Goal: Task Accomplishment & Management: Use online tool/utility

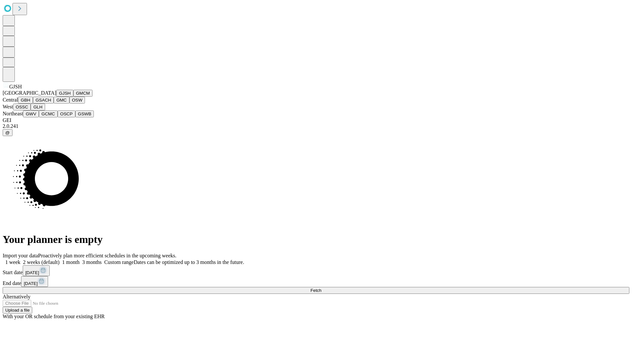
click at [56, 97] on button "GJSH" at bounding box center [64, 93] width 17 height 7
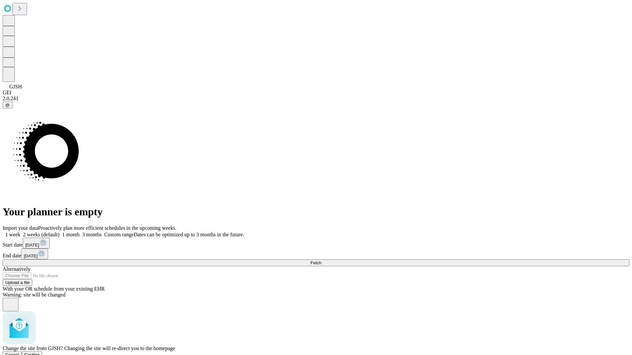
click at [40, 353] on span "Confirm" at bounding box center [31, 355] width 15 height 5
click at [60, 232] on label "2 weeks (default)" at bounding box center [39, 235] width 39 height 6
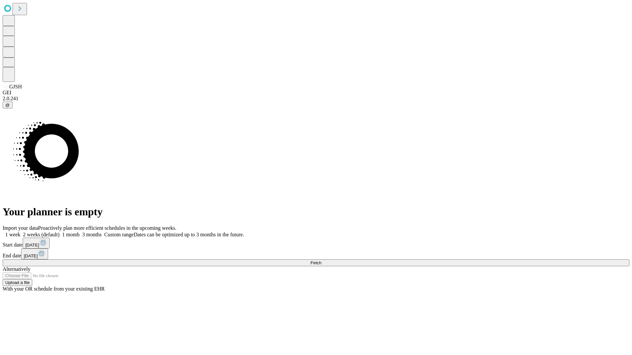
click at [321, 261] on span "Fetch" at bounding box center [315, 263] width 11 height 5
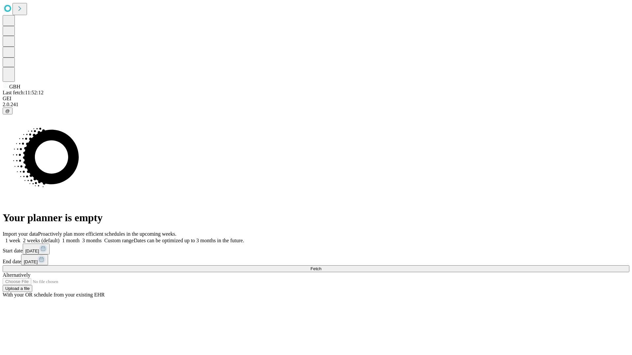
click at [60, 238] on label "2 weeks (default)" at bounding box center [39, 241] width 39 height 6
click at [321, 266] on span "Fetch" at bounding box center [315, 268] width 11 height 5
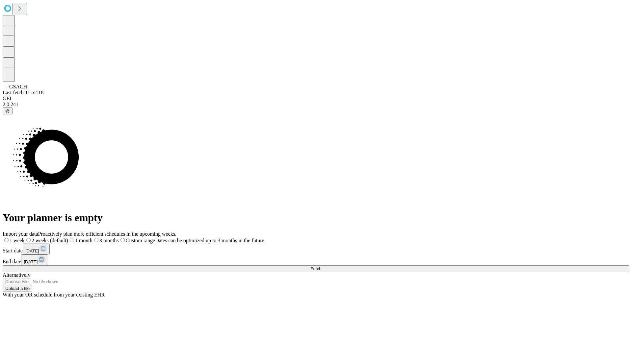
click at [68, 238] on label "2 weeks (default)" at bounding box center [46, 241] width 43 height 6
click at [321, 266] on span "Fetch" at bounding box center [315, 268] width 11 height 5
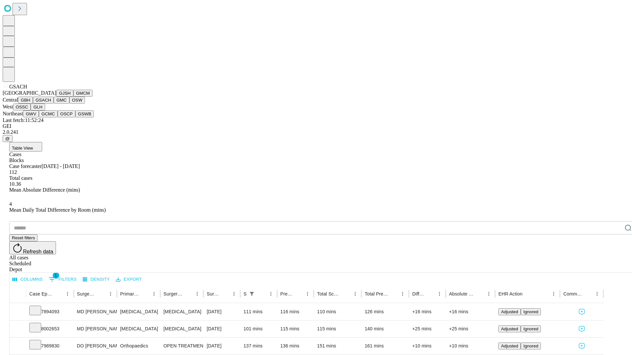
click at [54, 104] on button "GMC" at bounding box center [61, 100] width 15 height 7
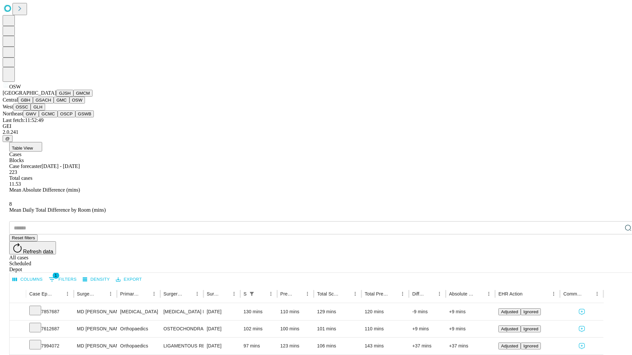
click at [31, 111] on button "OSSC" at bounding box center [22, 107] width 18 height 7
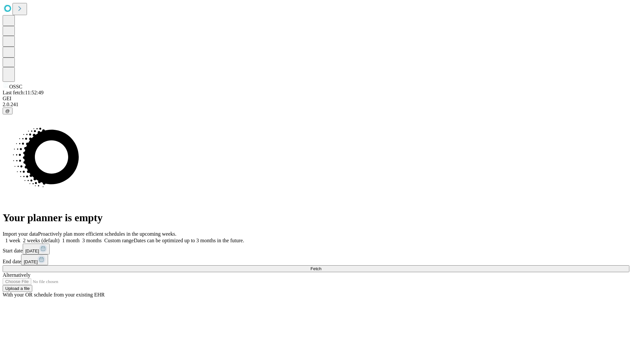
click at [60, 238] on label "2 weeks (default)" at bounding box center [39, 241] width 39 height 6
click at [321, 266] on span "Fetch" at bounding box center [315, 268] width 11 height 5
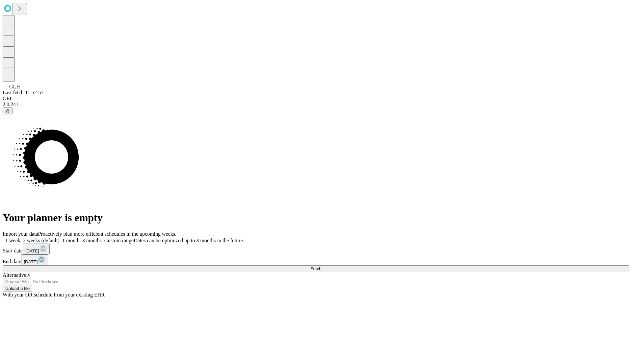
click at [60, 238] on label "2 weeks (default)" at bounding box center [39, 241] width 39 height 6
click at [321, 266] on span "Fetch" at bounding box center [315, 268] width 11 height 5
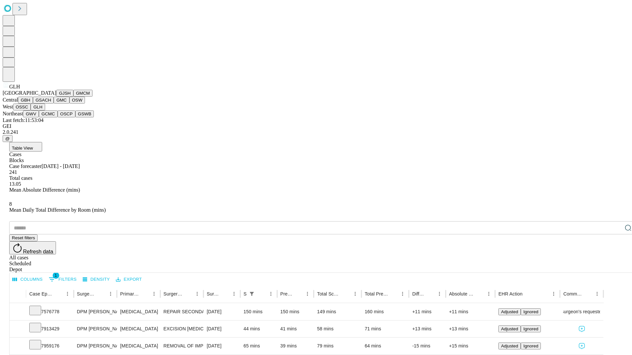
click at [39, 117] on button "GWV" at bounding box center [31, 114] width 16 height 7
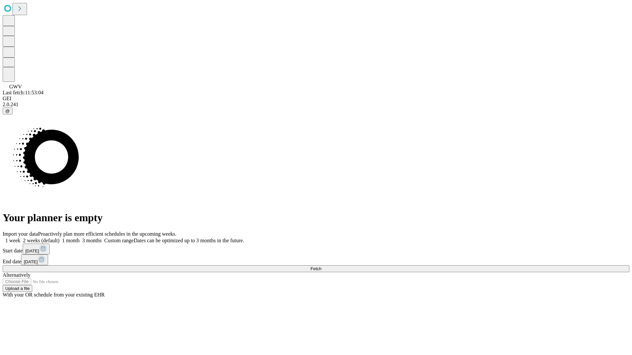
click at [60, 238] on label "2 weeks (default)" at bounding box center [39, 241] width 39 height 6
click at [321, 266] on span "Fetch" at bounding box center [315, 268] width 11 height 5
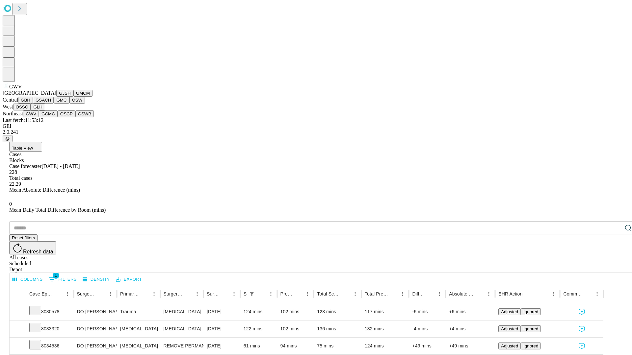
click at [51, 117] on button "GCMC" at bounding box center [48, 114] width 19 height 7
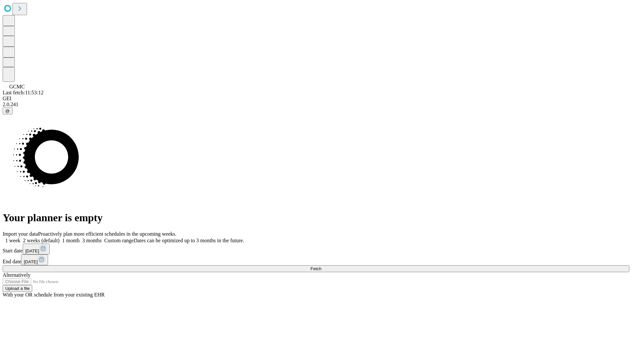
click at [60, 238] on label "2 weeks (default)" at bounding box center [39, 241] width 39 height 6
click at [321, 266] on span "Fetch" at bounding box center [315, 268] width 11 height 5
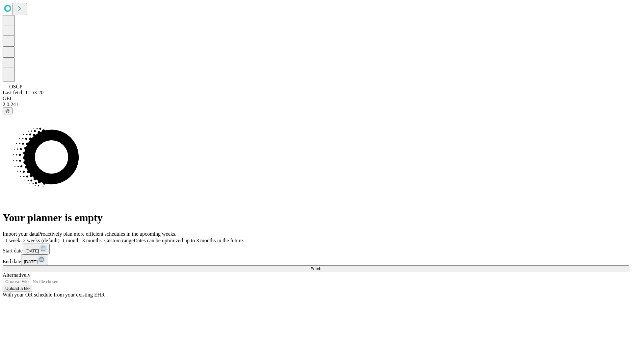
click at [321, 266] on span "Fetch" at bounding box center [315, 268] width 11 height 5
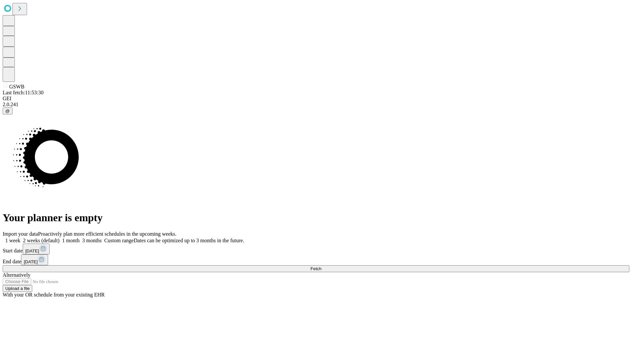
click at [60, 238] on label "2 weeks (default)" at bounding box center [39, 241] width 39 height 6
click at [321, 266] on span "Fetch" at bounding box center [315, 268] width 11 height 5
